Goal: Task Accomplishment & Management: Complete application form

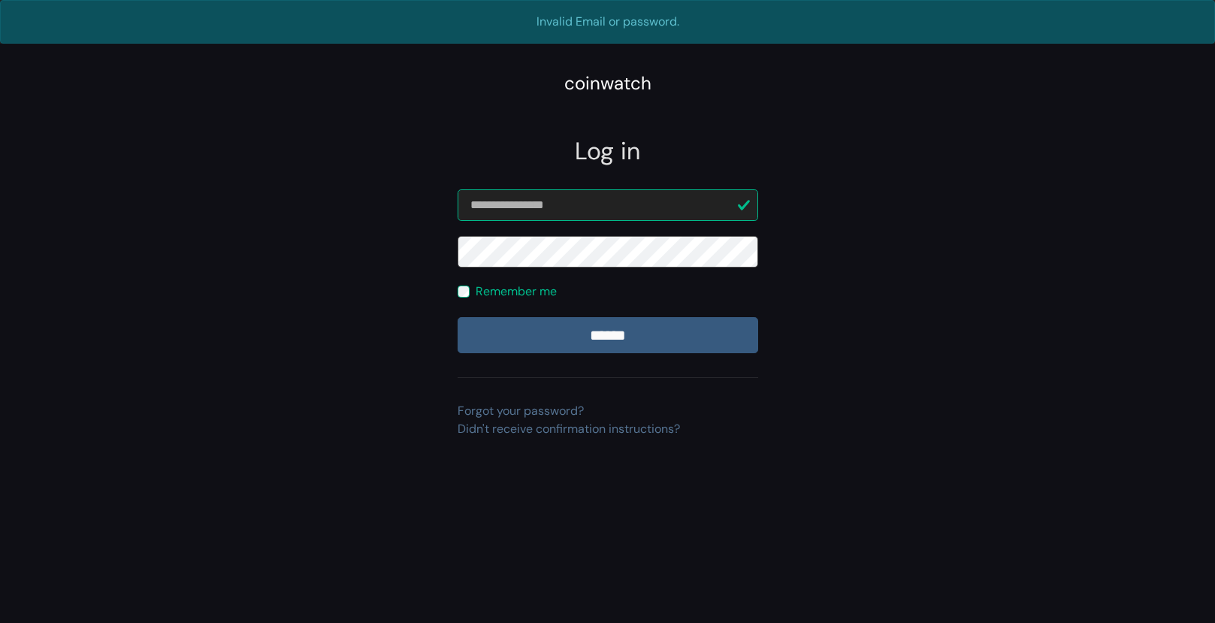
click at [458, 317] on input "******" at bounding box center [608, 335] width 301 height 36
drag, startPoint x: 1108, startPoint y: 179, endPoint x: 997, endPoint y: 111, distance: 129.5
click at [1108, 178] on div "**********" at bounding box center [607, 438] width 1215 height 650
